Goal: Task Accomplishment & Management: Complete application form

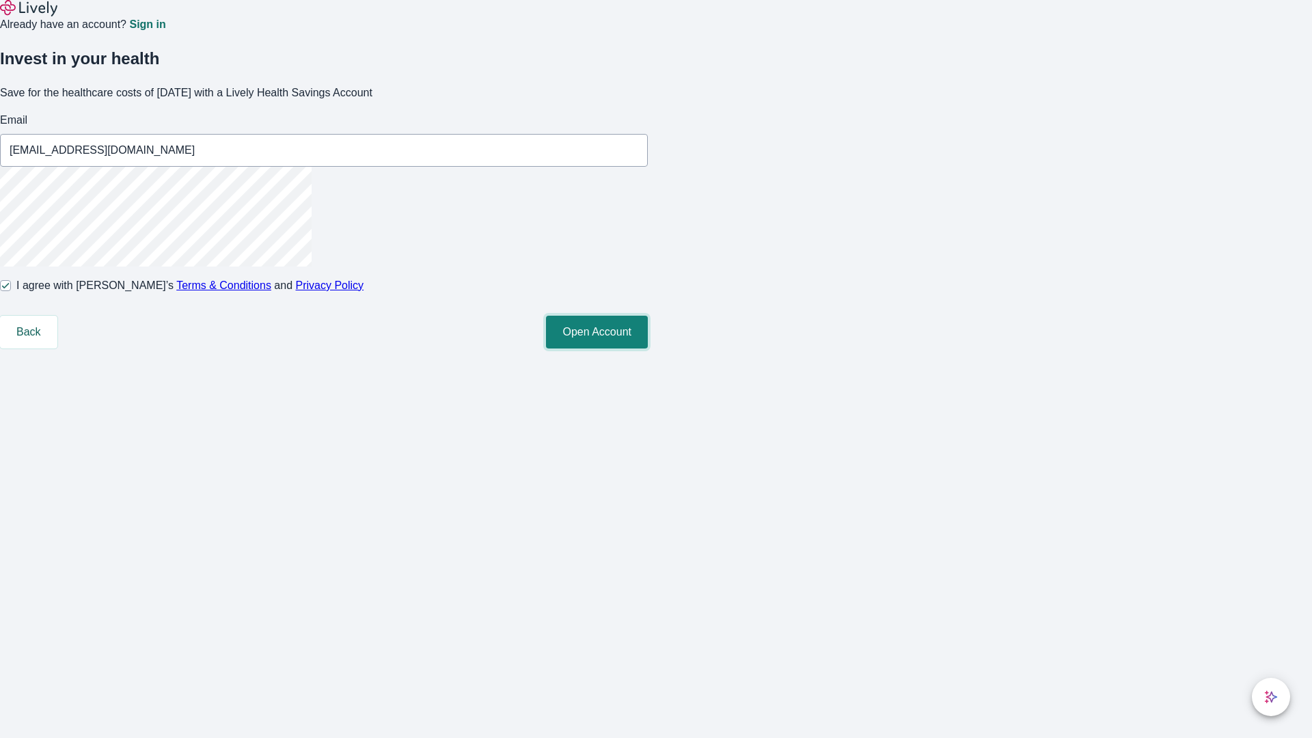
click at [648, 349] on button "Open Account" at bounding box center [597, 332] width 102 height 33
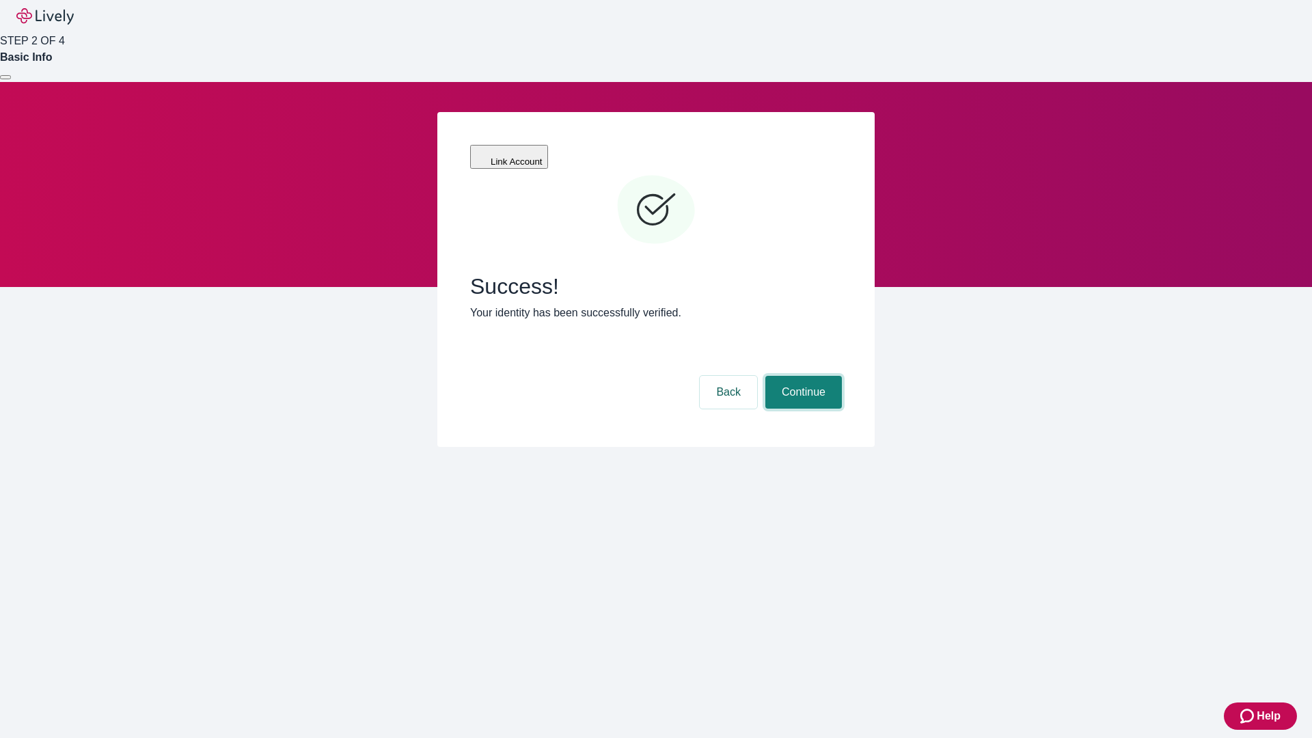
click at [802, 376] on button "Continue" at bounding box center [804, 392] width 77 height 33
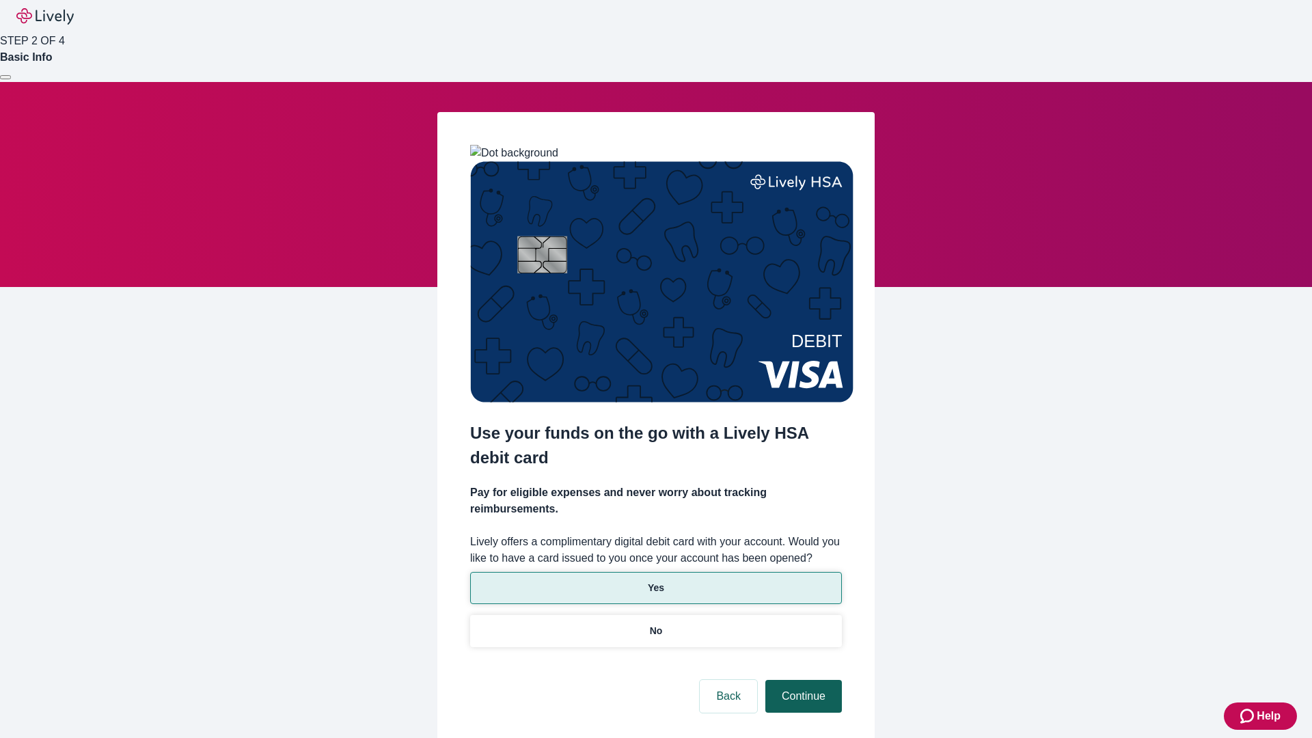
click at [656, 581] on p "Yes" at bounding box center [656, 588] width 16 height 14
click at [802, 680] on button "Continue" at bounding box center [804, 696] width 77 height 33
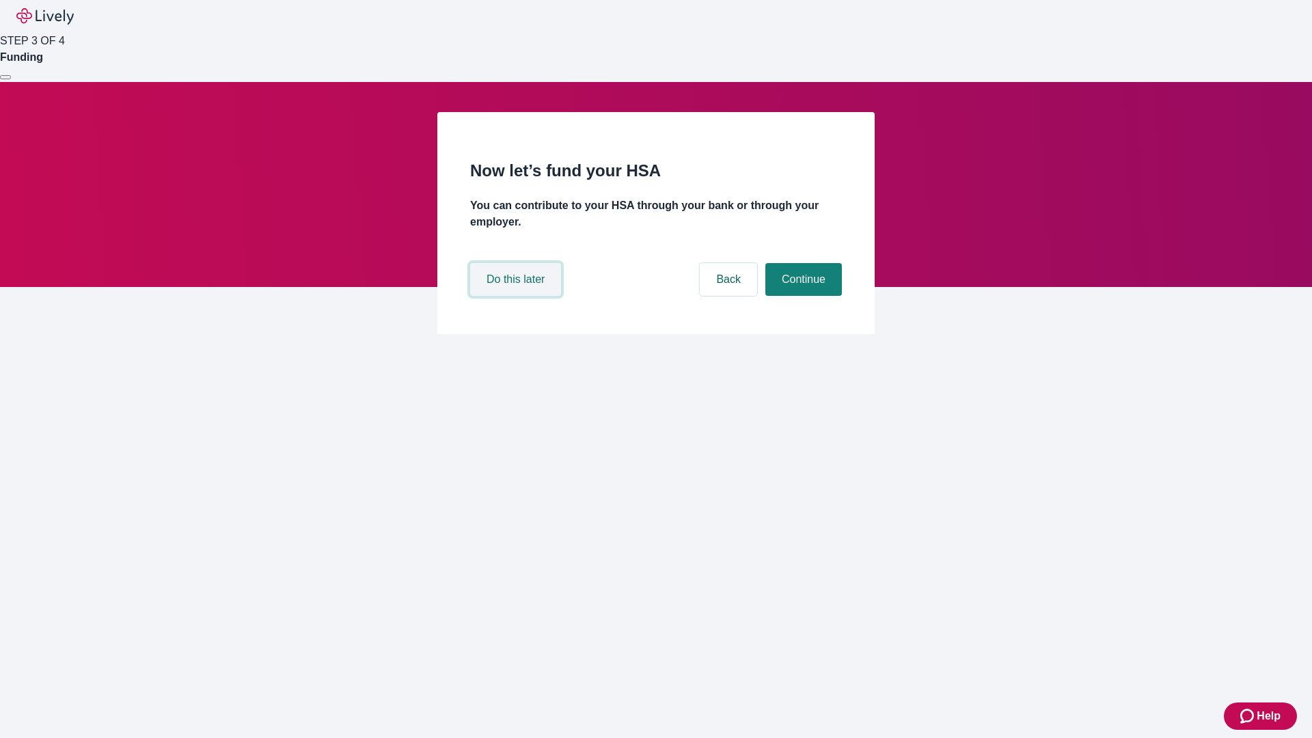
click at [517, 296] on button "Do this later" at bounding box center [515, 279] width 91 height 33
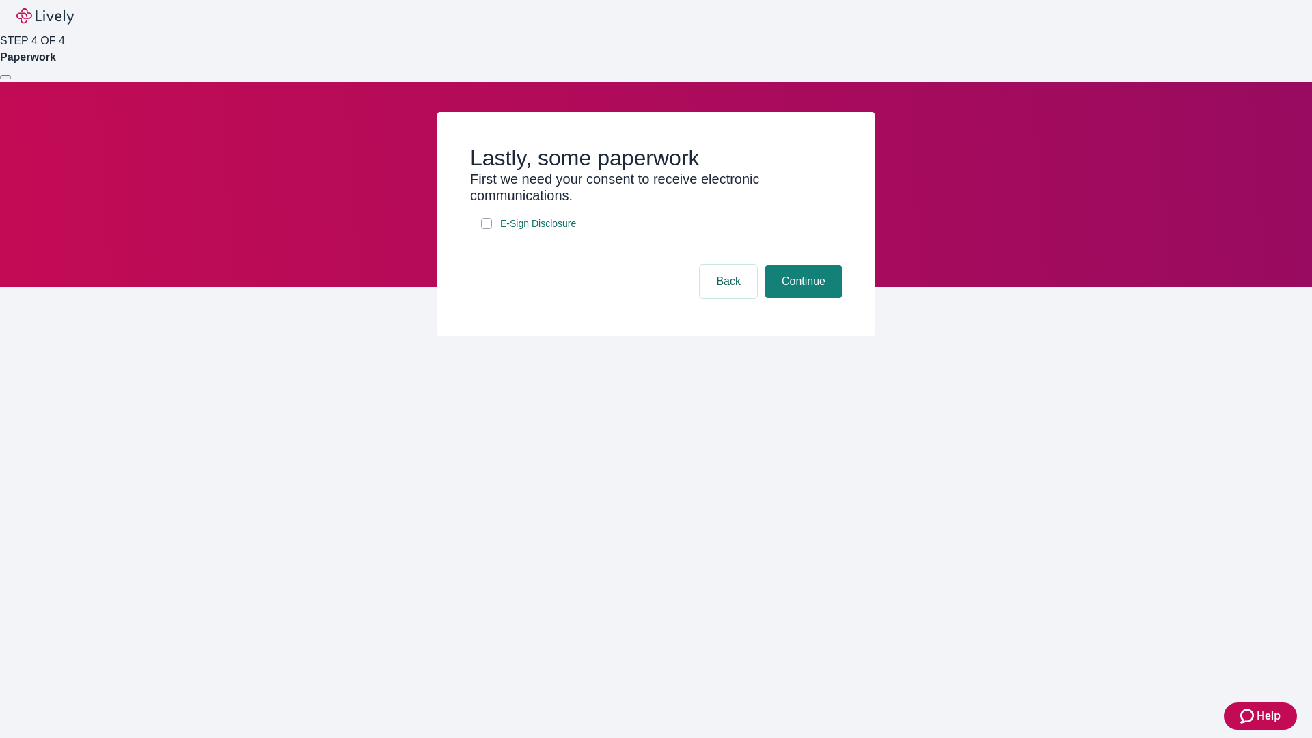
click at [487, 229] on input "E-Sign Disclosure" at bounding box center [486, 223] width 11 height 11
checkbox input "true"
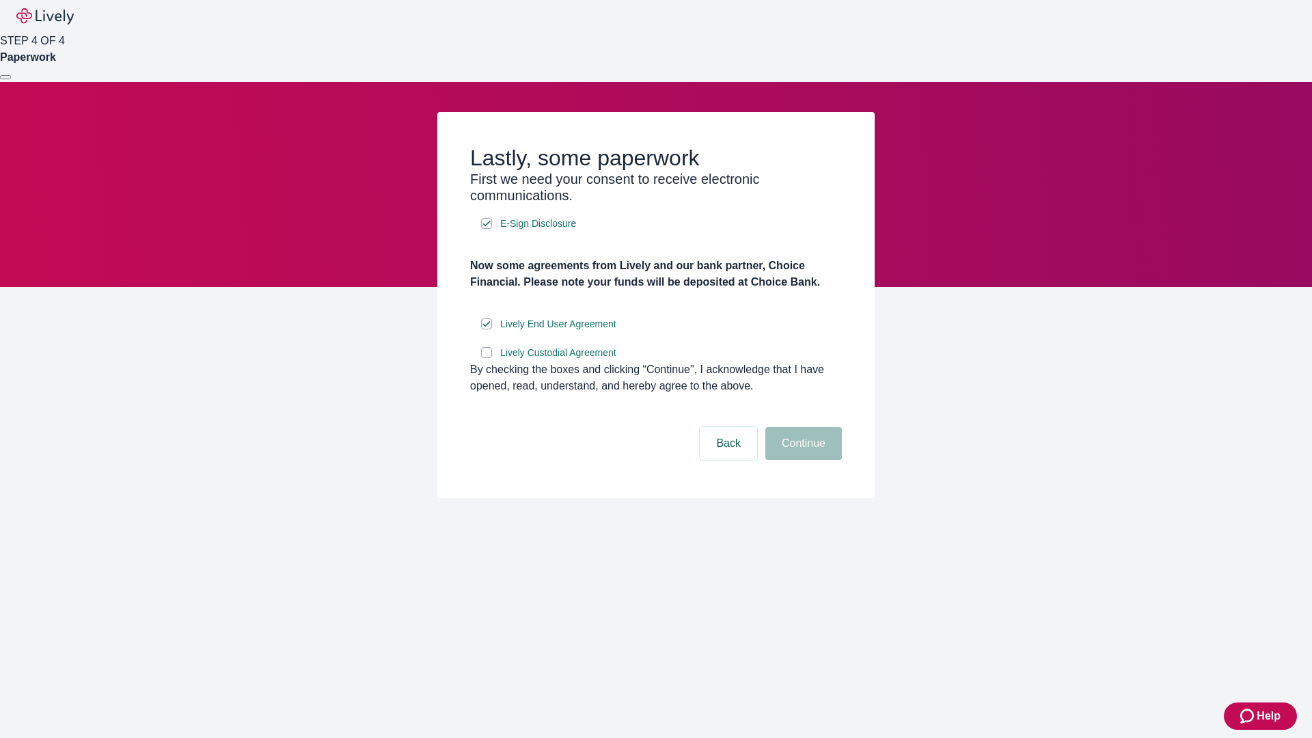
click at [487, 358] on input "Lively Custodial Agreement" at bounding box center [486, 352] width 11 height 11
checkbox input "true"
click at [802, 460] on button "Continue" at bounding box center [804, 443] width 77 height 33
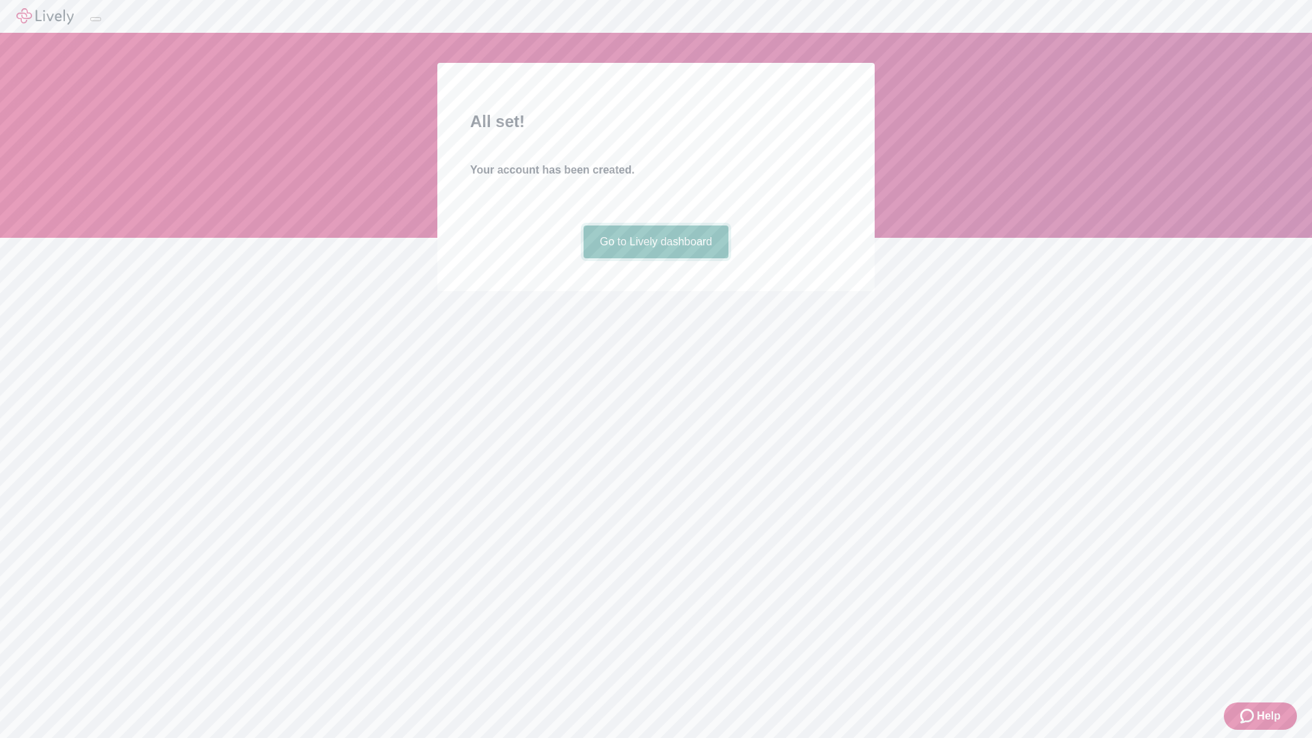
click at [656, 258] on link "Go to Lively dashboard" at bounding box center [657, 242] width 146 height 33
